Goal: Transaction & Acquisition: Purchase product/service

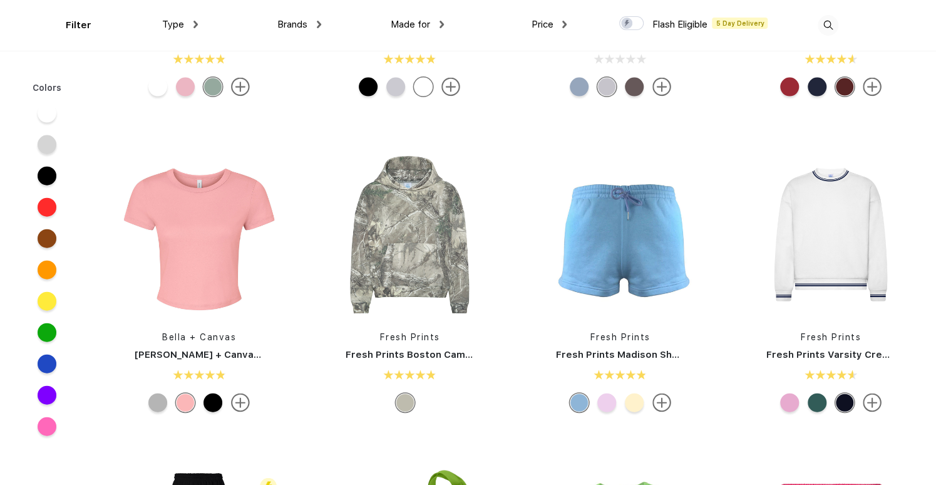
scroll to position [1502, 0]
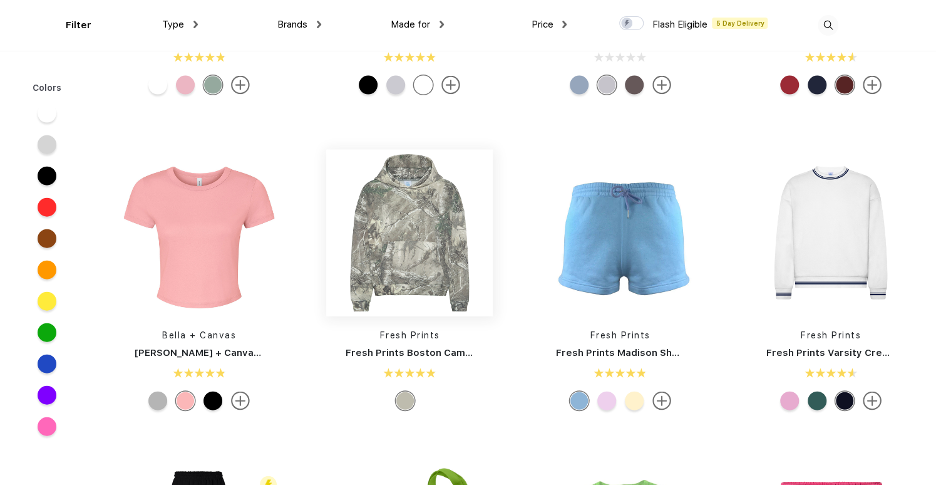
click at [441, 247] on img at bounding box center [409, 233] width 167 height 167
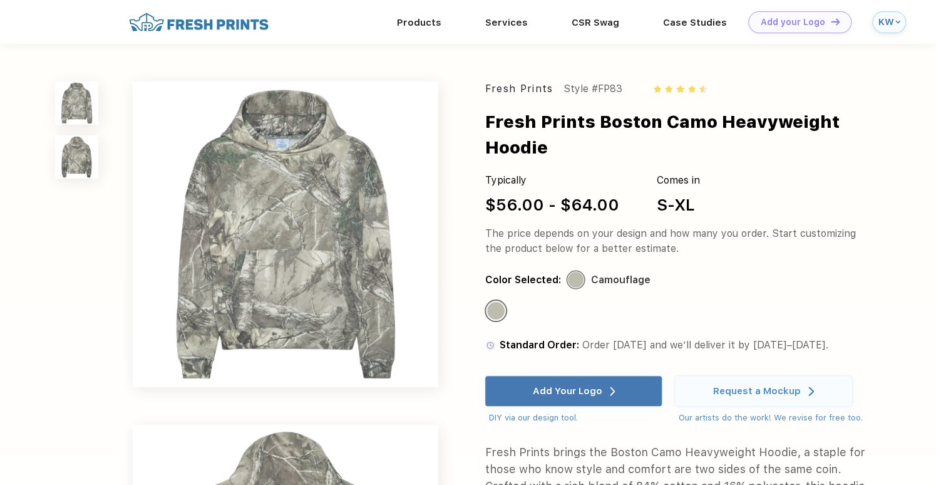
click at [577, 271] on div at bounding box center [575, 279] width 17 height 17
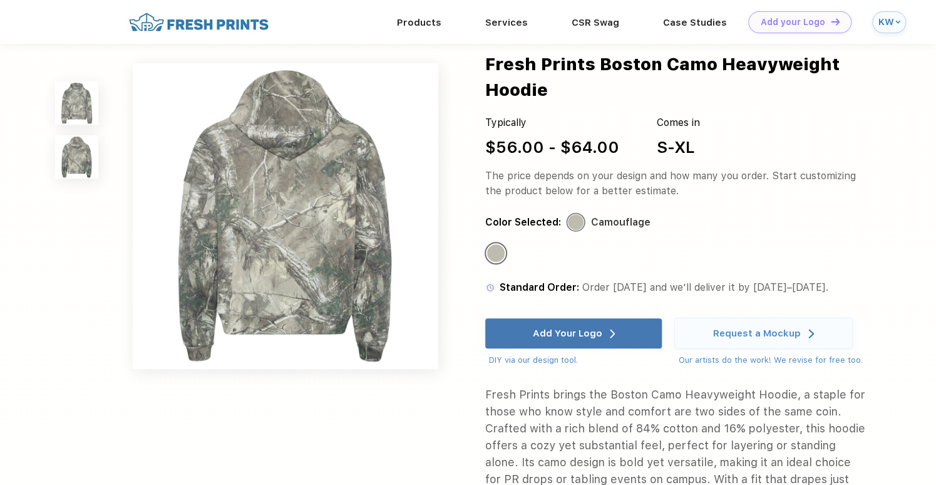
scroll to position [250, 0]
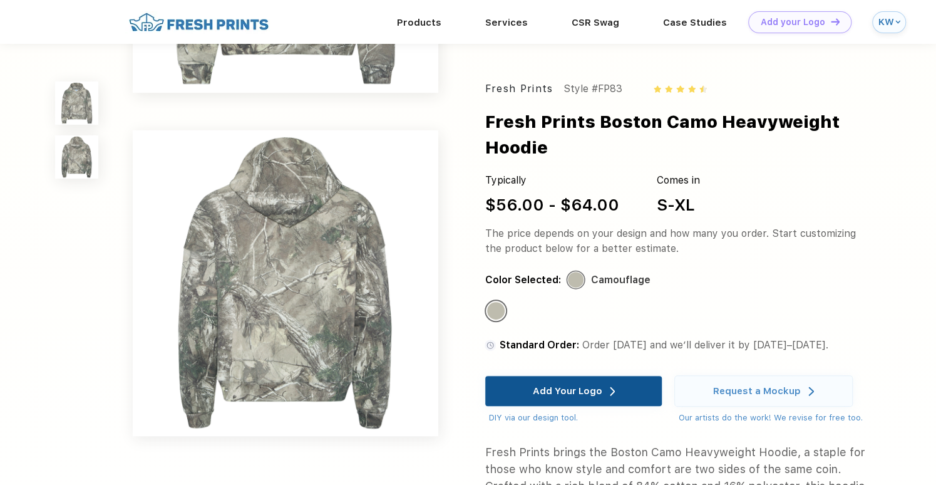
click at [579, 376] on div "Add Your Logo" at bounding box center [574, 391] width 83 height 30
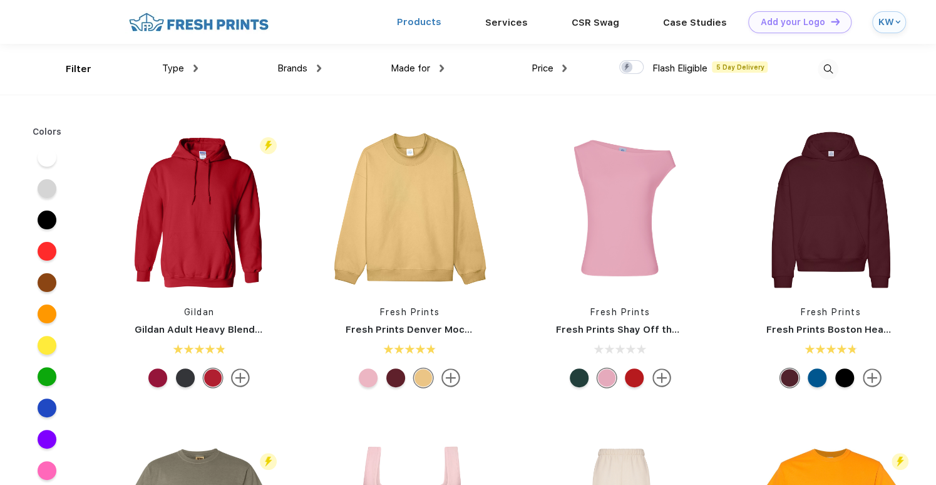
drag, startPoint x: 418, startPoint y: 23, endPoint x: 402, endPoint y: 25, distance: 16.4
click at [402, 25] on link "Products" at bounding box center [418, 21] width 44 height 11
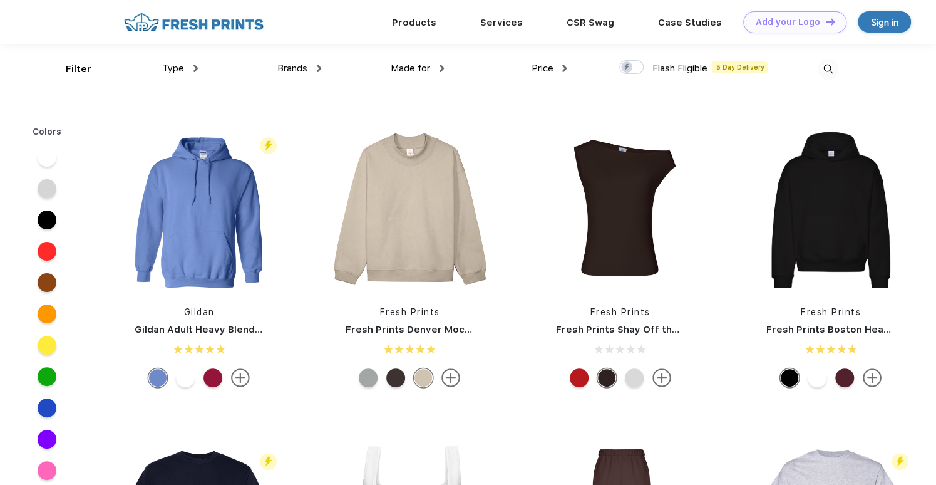
click at [183, 68] on span "Type" at bounding box center [173, 68] width 22 height 11
click at [194, 68] on img at bounding box center [195, 68] width 4 height 8
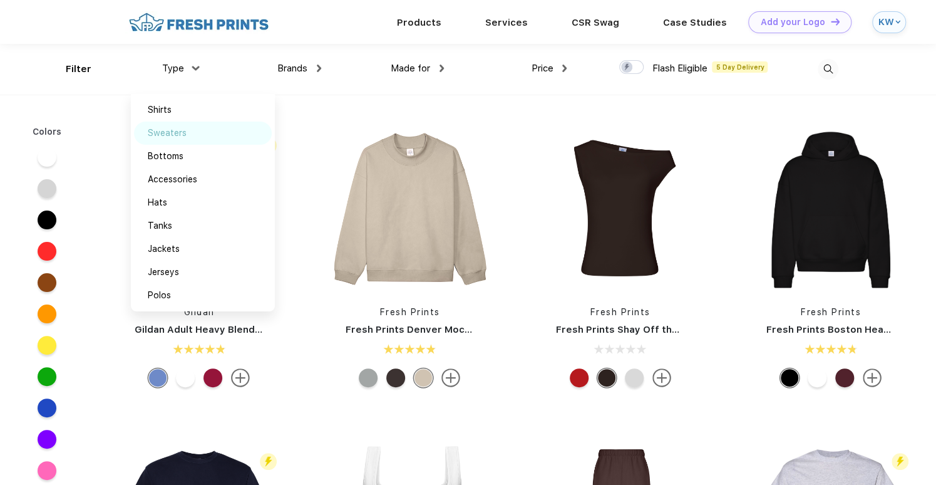
click at [177, 130] on div "Sweaters" at bounding box center [167, 132] width 39 height 13
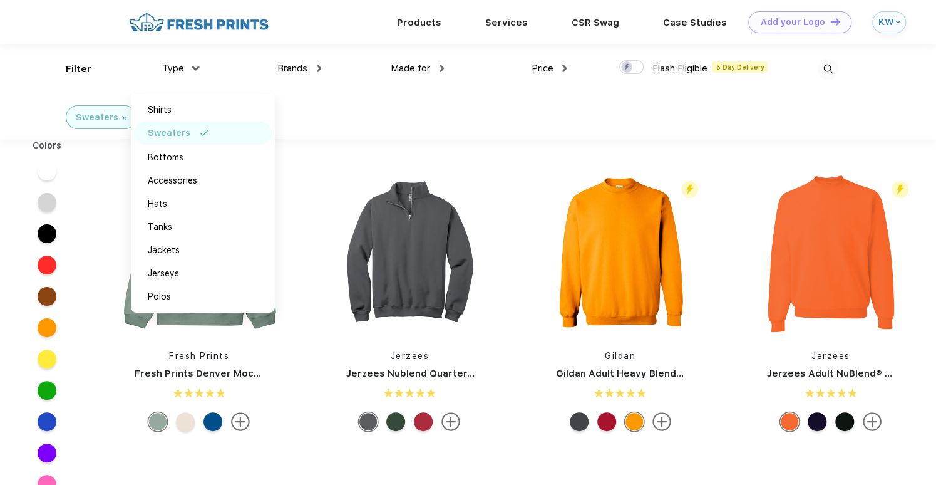
click at [344, 117] on div "Sweaters" at bounding box center [468, 117] width 936 height 44
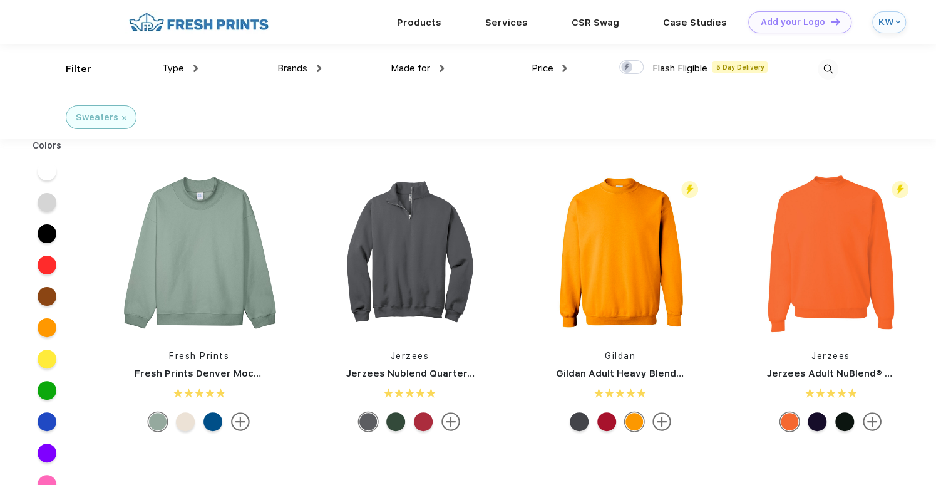
click at [830, 59] on img at bounding box center [828, 69] width 21 height 21
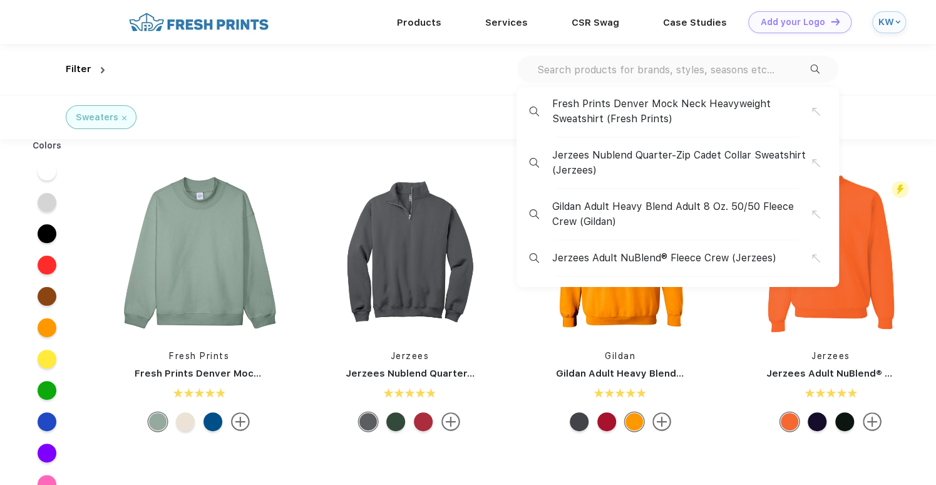
click at [680, 69] on input "text" at bounding box center [673, 70] width 274 height 14
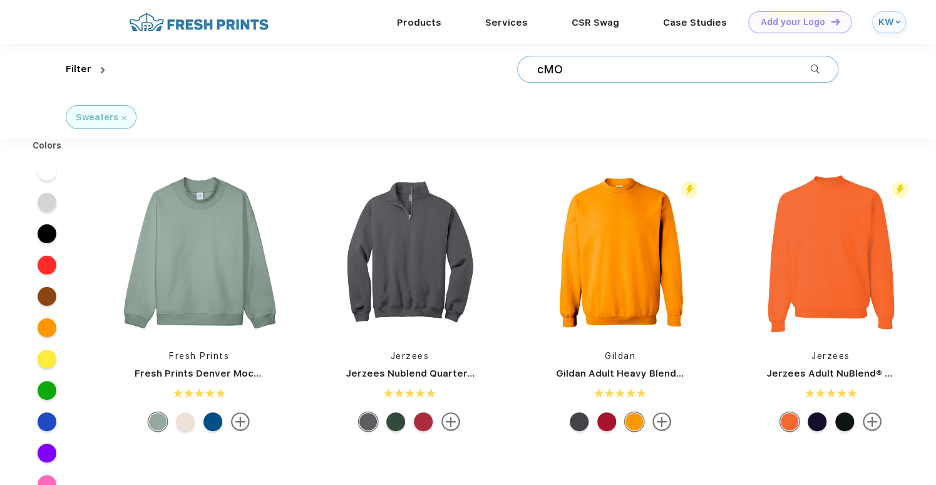
type input "cMO"
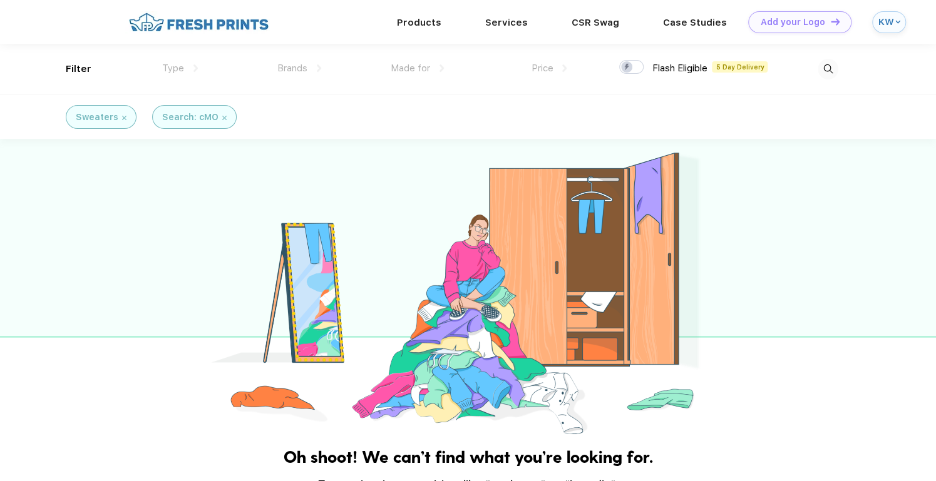
click at [116, 117] on div "Sweaters" at bounding box center [101, 117] width 51 height 13
click at [125, 113] on div "Sweaters" at bounding box center [101, 117] width 71 height 24
click at [122, 117] on img at bounding box center [124, 118] width 4 height 4
click at [122, 117] on div "Search: cMO" at bounding box center [104, 117] width 56 height 13
click at [136, 116] on img at bounding box center [138, 118] width 4 height 4
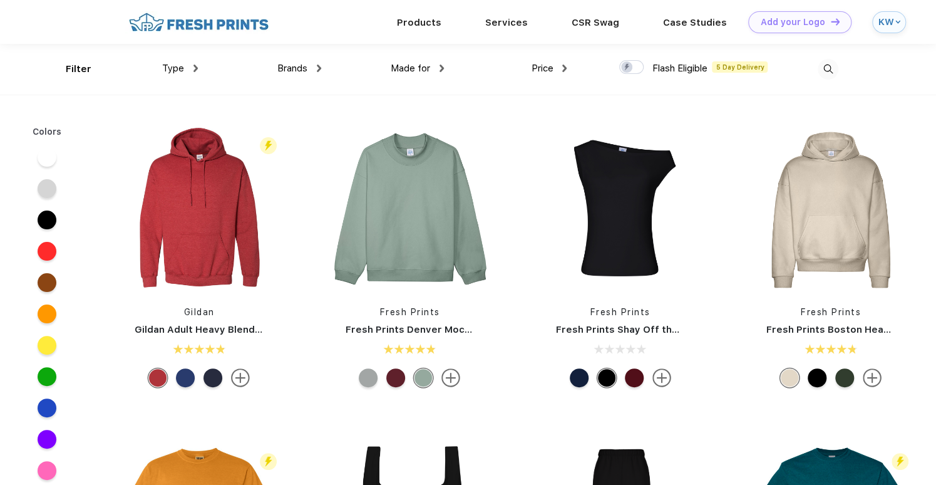
click at [811, 66] on div at bounding box center [776, 69] width 123 height 51
click at [829, 72] on img at bounding box center [828, 69] width 21 height 21
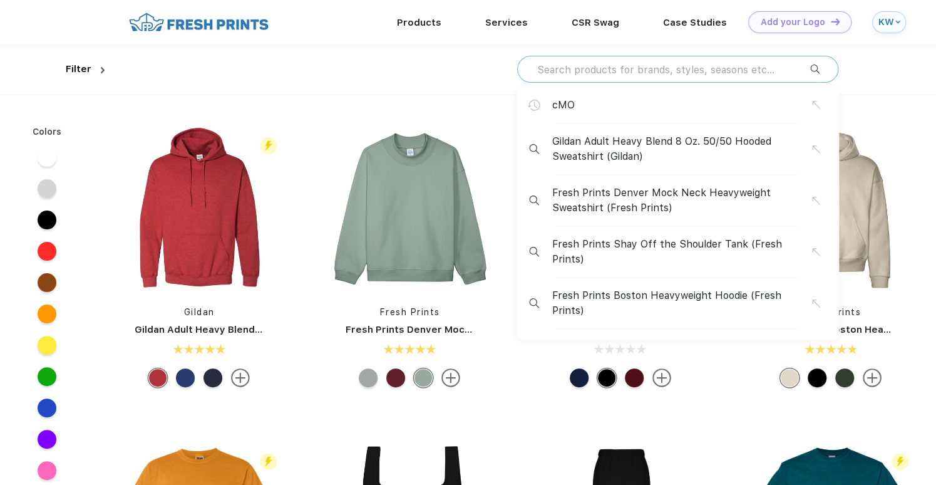
click at [753, 72] on input "text" at bounding box center [673, 70] width 274 height 14
type input "x"
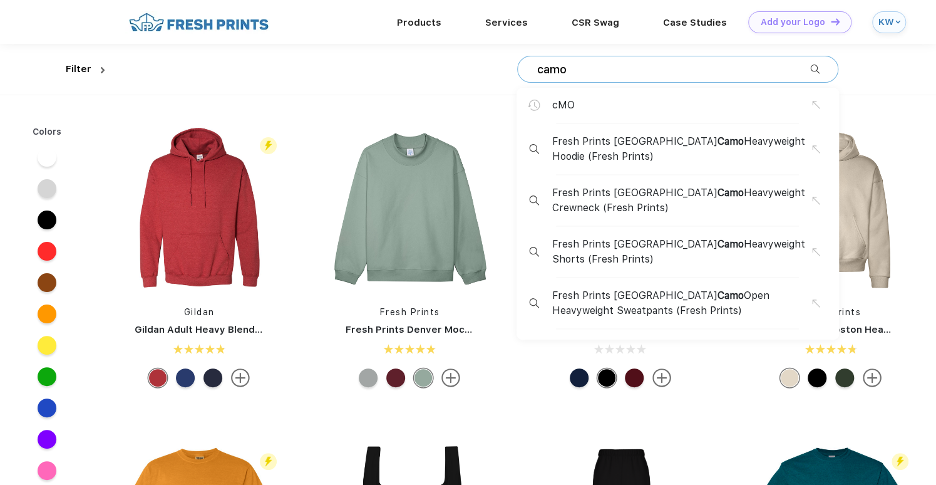
type input "camo"
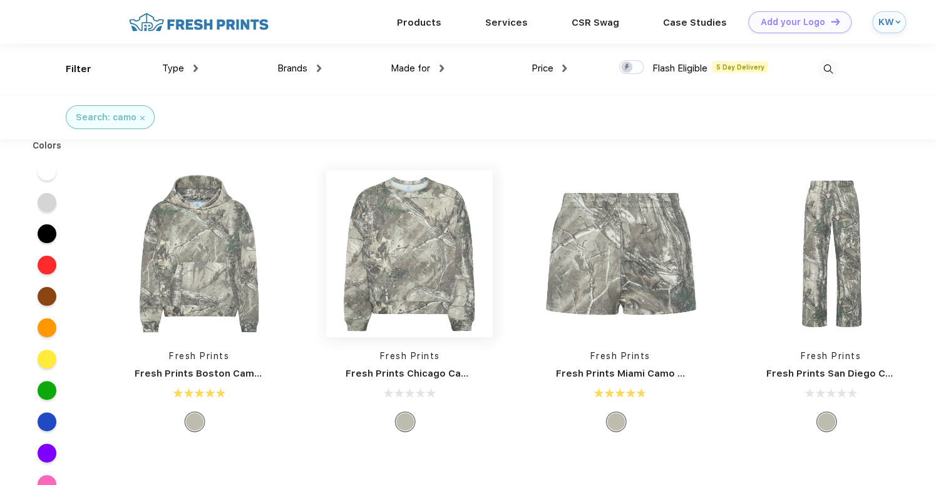
click at [425, 254] on img at bounding box center [409, 253] width 167 height 167
click at [141, 116] on img at bounding box center [142, 118] width 4 height 4
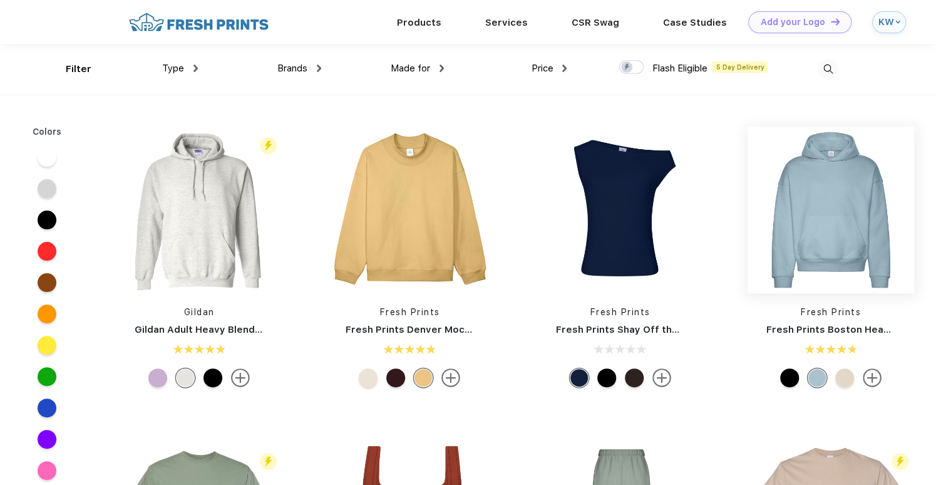
click at [878, 235] on img at bounding box center [830, 209] width 167 height 167
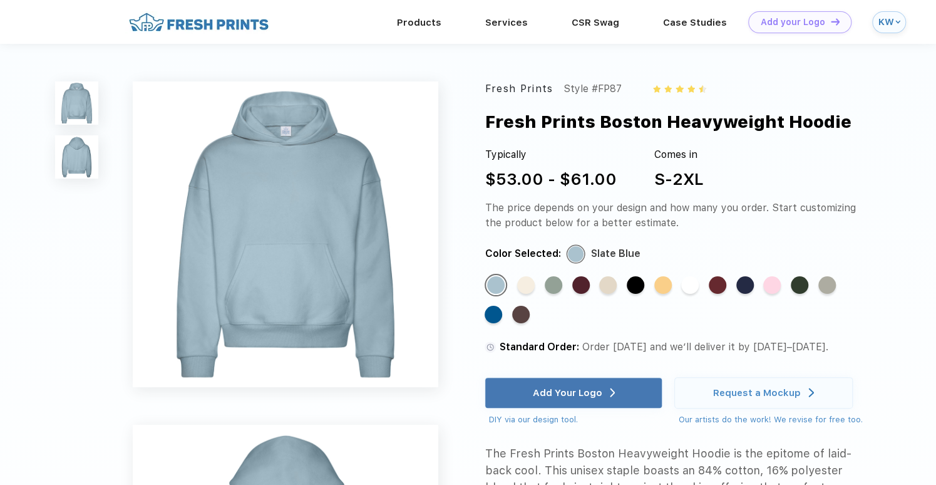
click at [699, 169] on div "Comes in S-2XL" at bounding box center [678, 169] width 49 height 44
click at [695, 177] on div "S-2XL" at bounding box center [678, 179] width 49 height 24
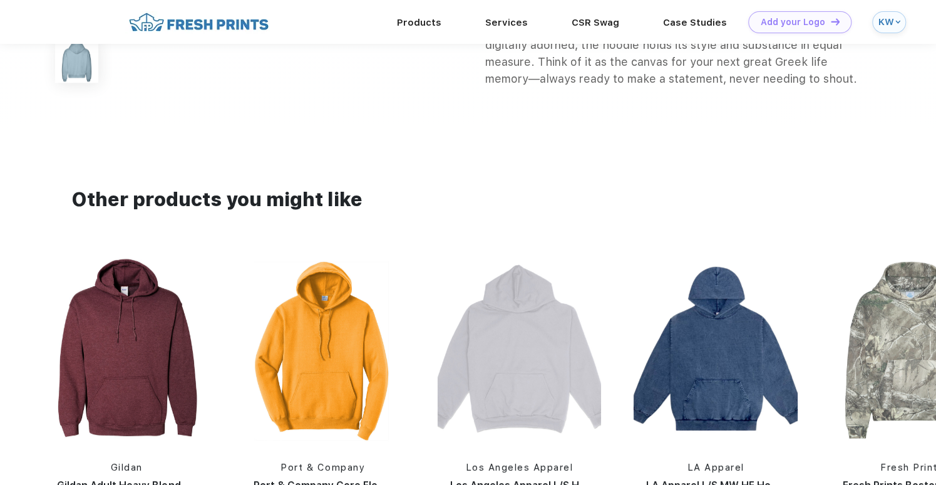
scroll to position [939, 0]
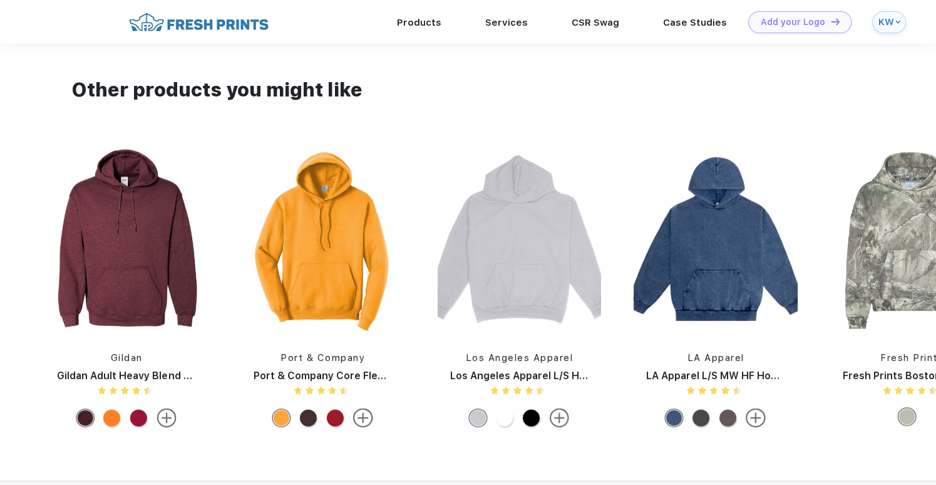
click at [886, 264] on img at bounding box center [912, 239] width 164 height 187
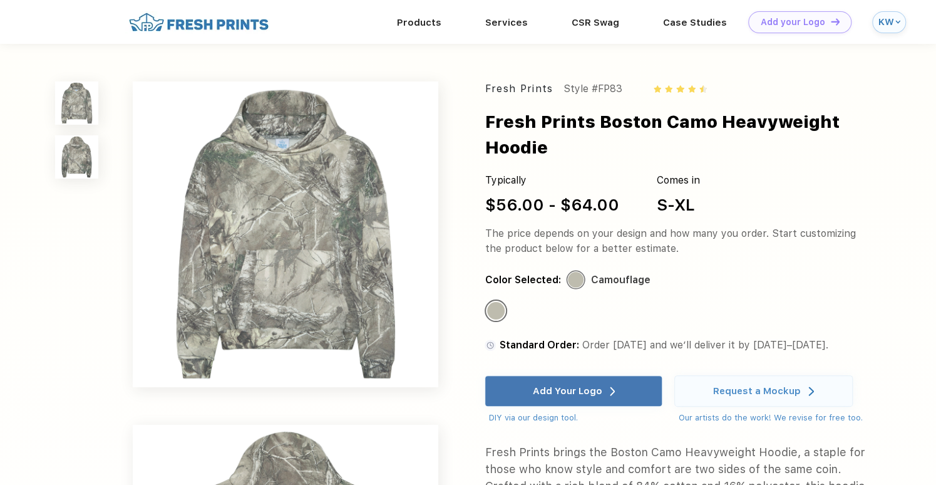
click at [690, 192] on div "S-XL" at bounding box center [675, 204] width 38 height 24
click at [672, 192] on div "S-XL" at bounding box center [675, 204] width 38 height 24
click at [553, 131] on div "Fresh Prints Boston Camo Heavyweight Hoodie" at bounding box center [695, 135] width 421 height 52
drag, startPoint x: 619, startPoint y: 94, endPoint x: 561, endPoint y: 86, distance: 58.7
click at [563, 90] on div "Style #FP83" at bounding box center [592, 88] width 59 height 15
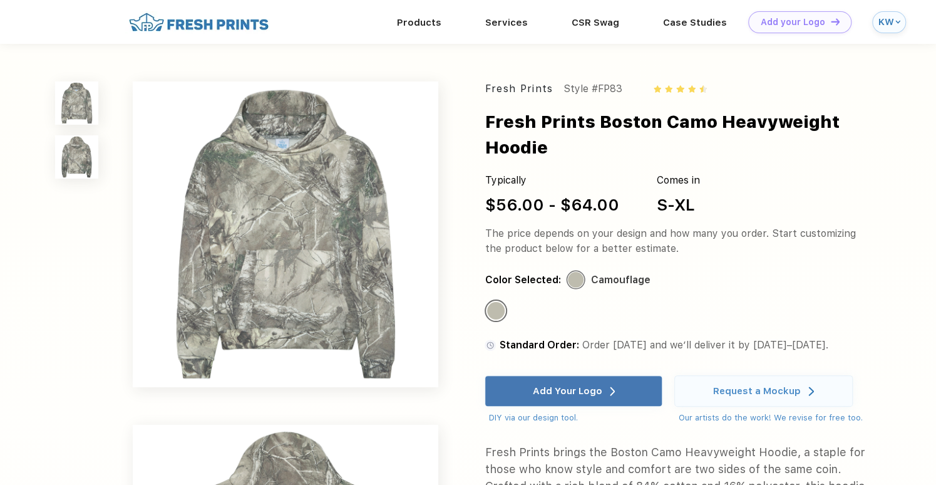
drag, startPoint x: 601, startPoint y: 169, endPoint x: 525, endPoint y: 315, distance: 164.9
click at [601, 192] on div "$56.00 - $64.00" at bounding box center [552, 204] width 134 height 24
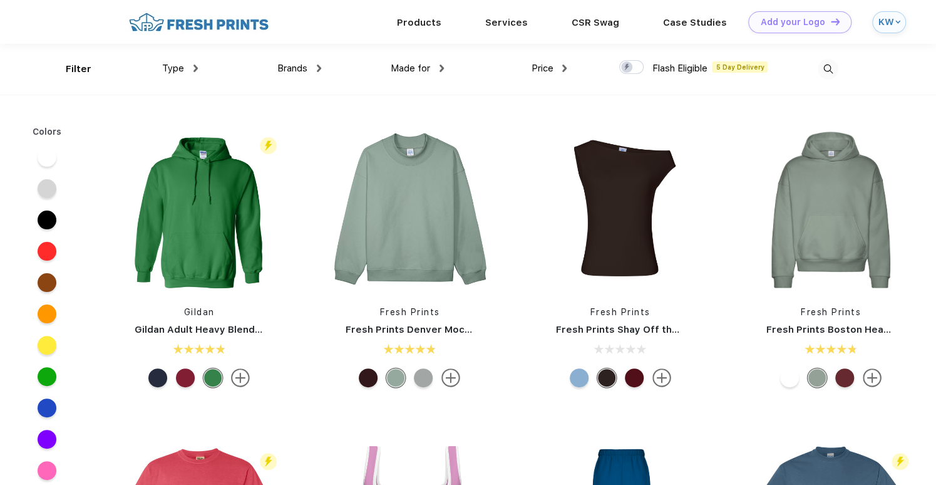
click at [193, 66] on div "Type" at bounding box center [180, 68] width 36 height 14
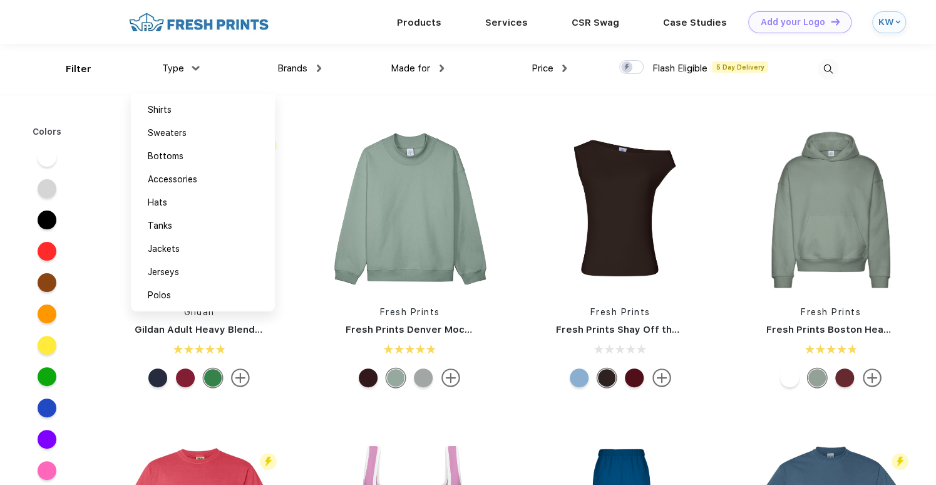
click at [436, 63] on div "Made for" at bounding box center [417, 68] width 53 height 14
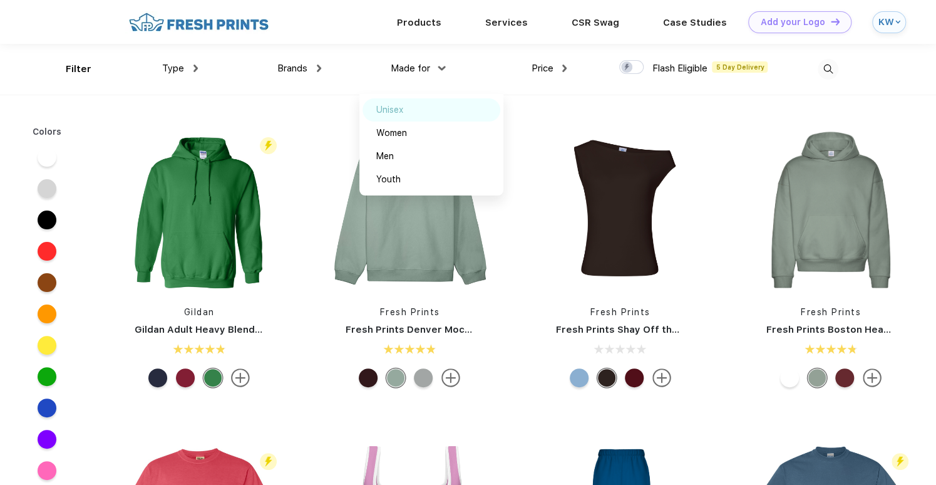
click at [401, 107] on div "Unisex" at bounding box center [389, 109] width 27 height 13
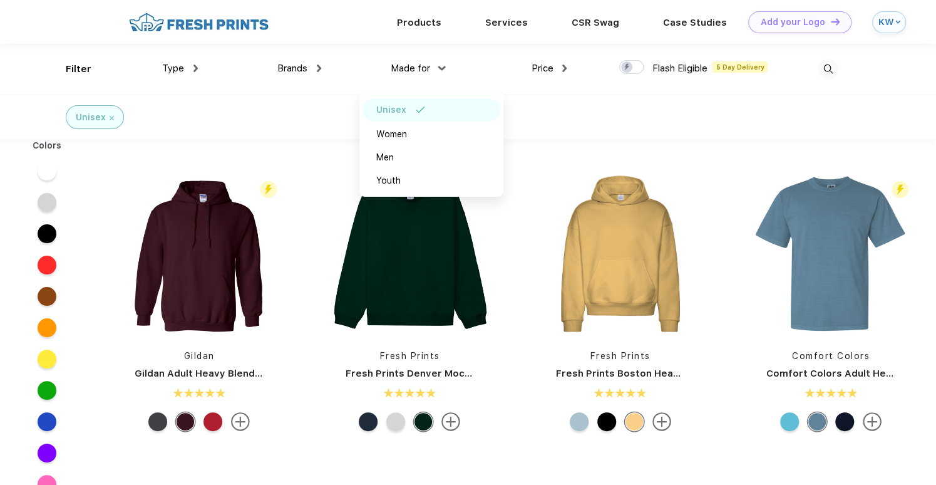
click at [828, 81] on div at bounding box center [776, 69] width 123 height 51
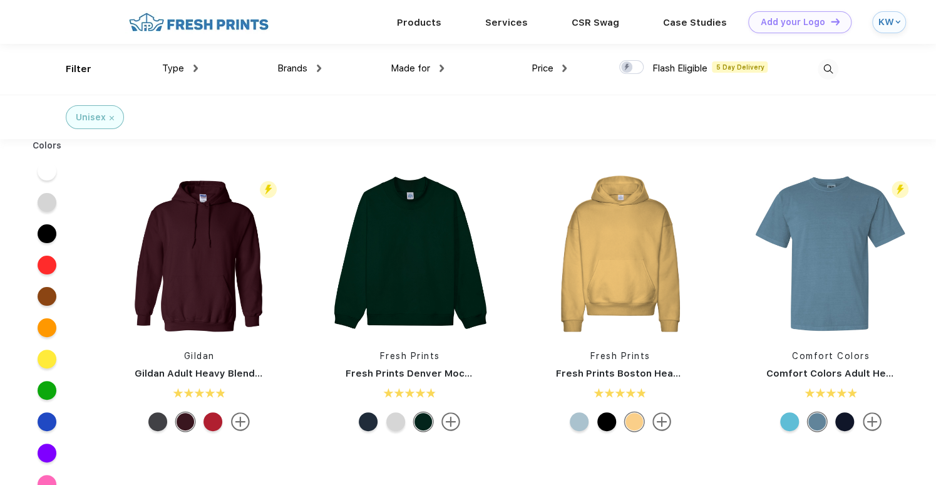
click at [822, 70] on img at bounding box center [828, 69] width 21 height 21
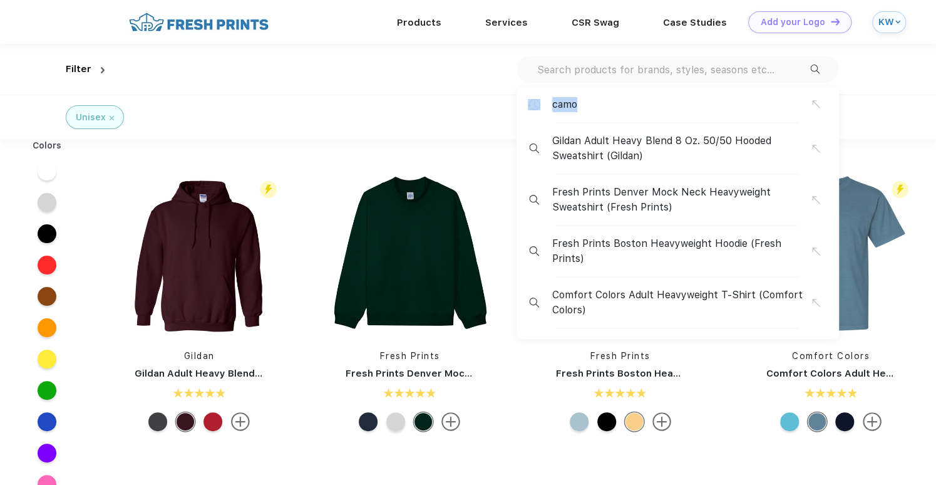
click at [701, 117] on div "camo" at bounding box center [677, 109] width 322 height 27
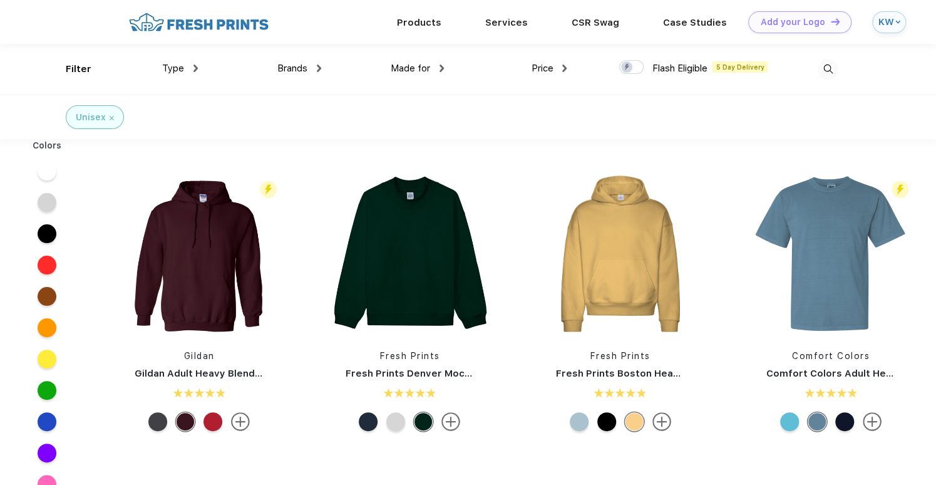
click at [839, 63] on div "Filter Type Shirts Sweaters Bottoms Accessories Hats Tanks Jackets Jerseys Polo…" at bounding box center [468, 69] width 805 height 51
click at [829, 62] on img at bounding box center [828, 69] width 21 height 21
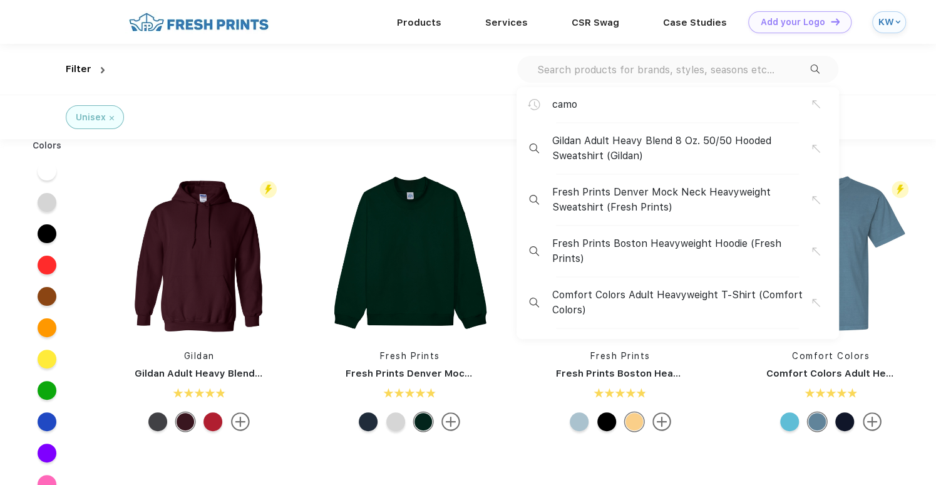
click at [644, 110] on div "camo" at bounding box center [682, 104] width 260 height 15
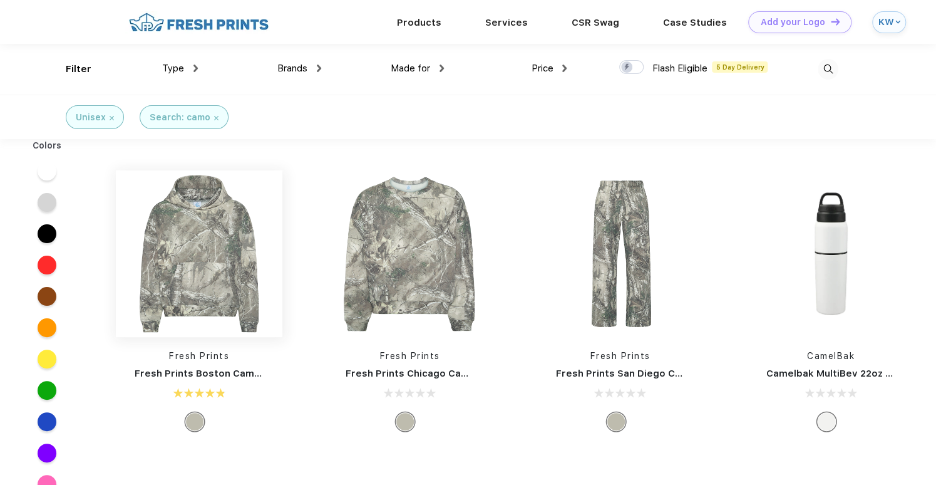
click at [180, 262] on img at bounding box center [199, 253] width 167 height 167
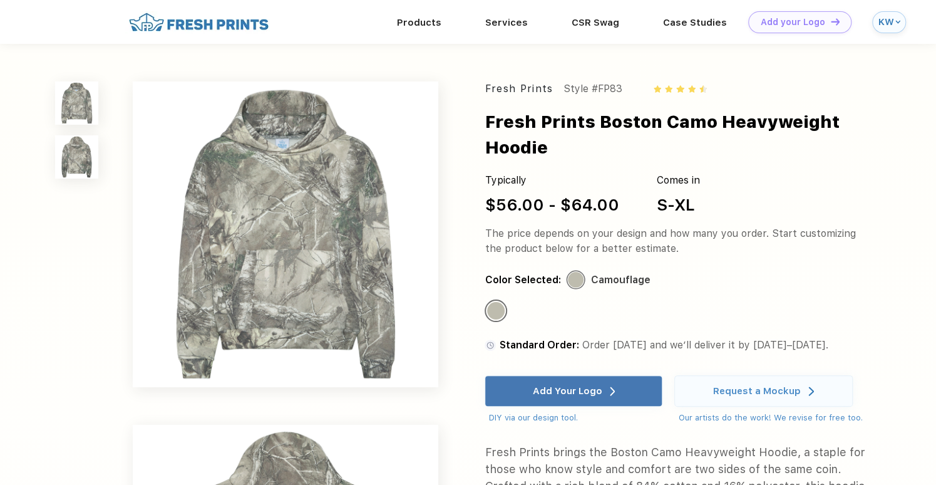
click at [690, 272] on div "Color Selected: Camouflage" at bounding box center [677, 280] width 384 height 16
drag, startPoint x: 486, startPoint y: 124, endPoint x: 913, endPoint y: 116, distance: 427.0
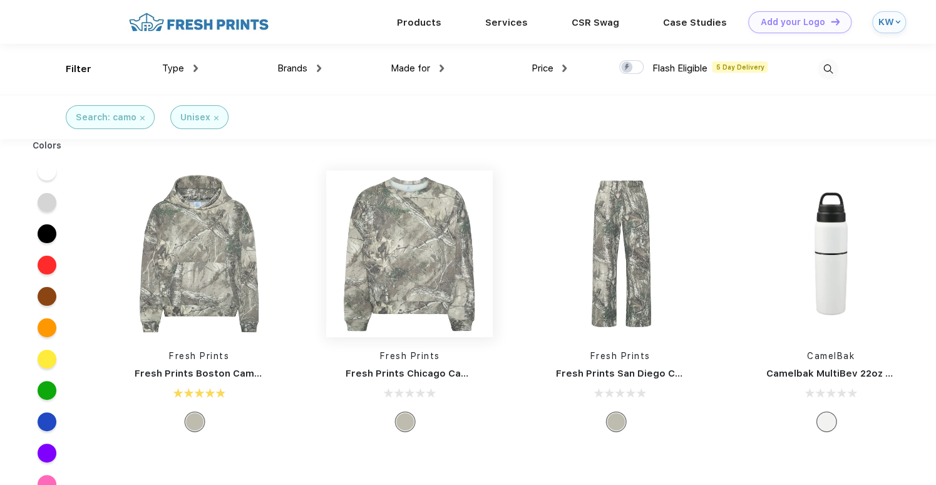
click at [419, 275] on img at bounding box center [409, 253] width 167 height 167
click at [140, 116] on img at bounding box center [142, 118] width 4 height 4
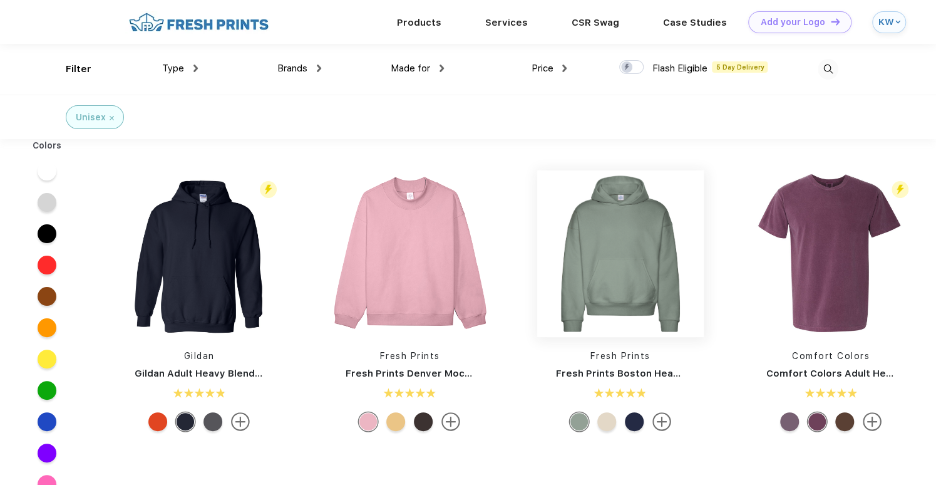
click at [661, 281] on img at bounding box center [620, 253] width 167 height 167
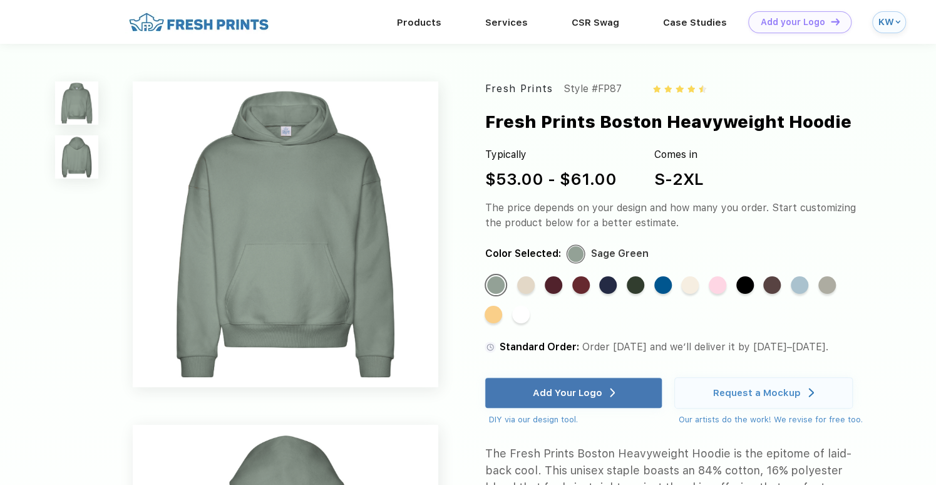
drag, startPoint x: 697, startPoint y: 163, endPoint x: 640, endPoint y: 188, distance: 62.8
click at [640, 188] on div "Typically $53.00 - $61.00 Comes in S-2XL" at bounding box center [677, 169] width 384 height 44
click at [694, 171] on div "S-2XL" at bounding box center [678, 179] width 49 height 24
